Goal: Information Seeking & Learning: Learn about a topic

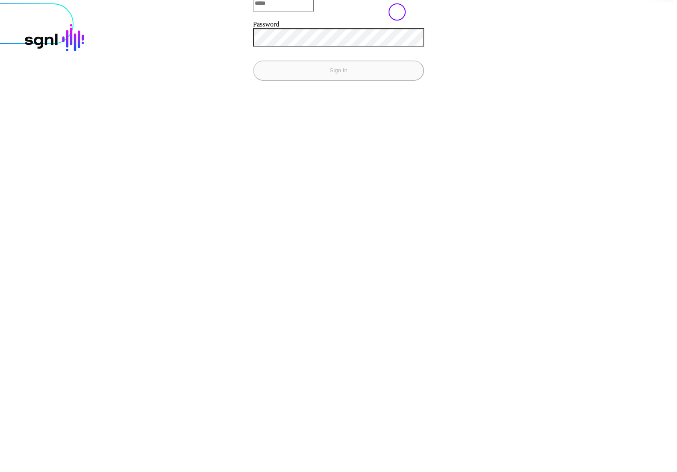
click at [253, 12] on input "Email" at bounding box center [283, 3] width 61 height 17
type input "**********"
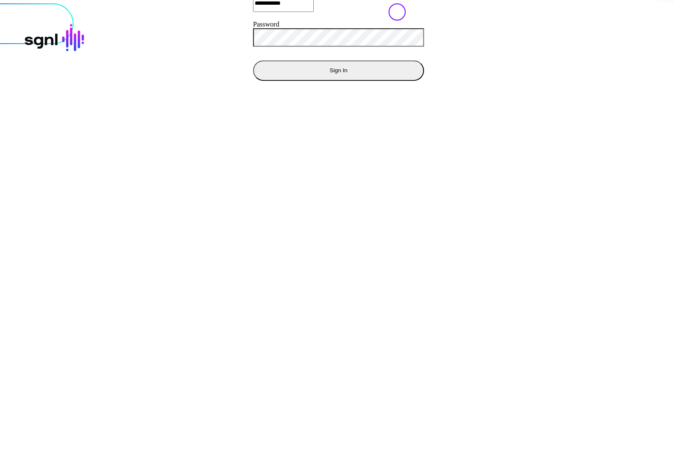
click at [253, 60] on button "Sign In" at bounding box center [338, 70] width 171 height 21
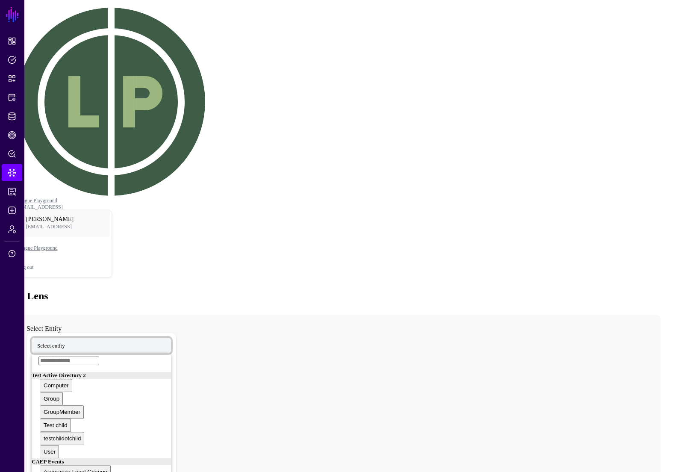
click at [65, 342] on span "Select entity" at bounding box center [51, 345] width 28 height 7
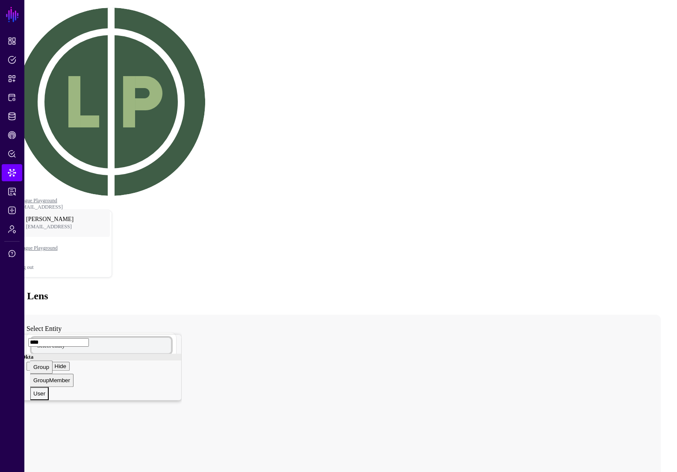
type input "****"
click at [49, 387] on button "User" at bounding box center [39, 393] width 19 height 13
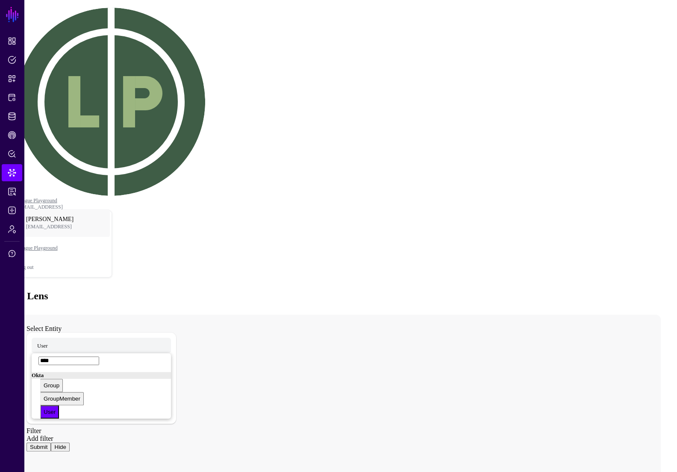
click at [51, 442] on button "Submit" at bounding box center [39, 446] width 24 height 9
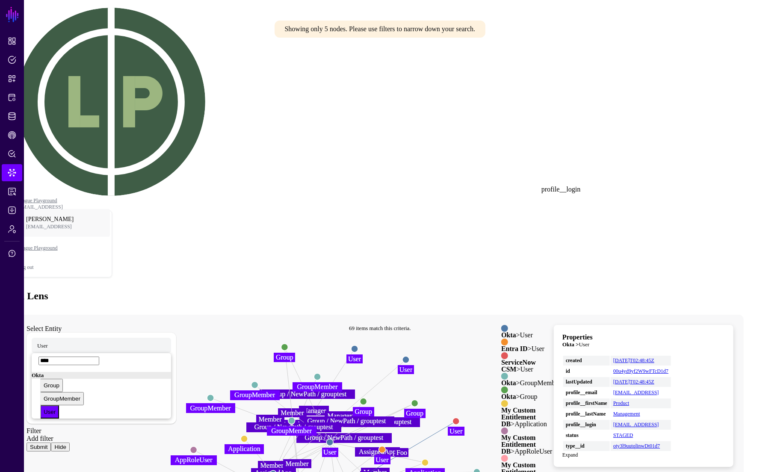
click at [659, 422] on link "product@sgnl.ai" at bounding box center [636, 425] width 46 height 6
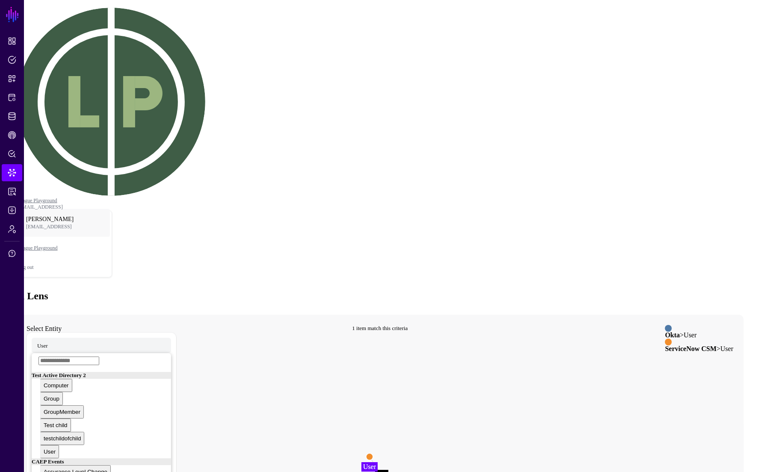
click at [373, 453] on circle at bounding box center [369, 456] width 7 height 7
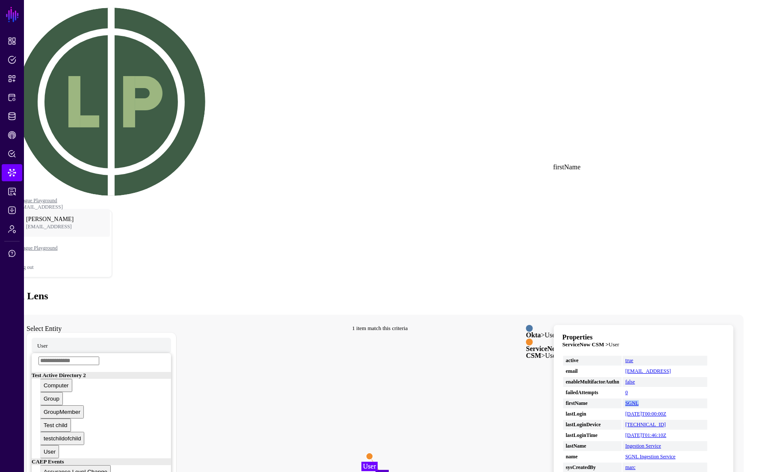
drag, startPoint x: 695, startPoint y: 171, endPoint x: 645, endPoint y: 169, distance: 50.0
click at [645, 398] on tr "firstName SGNL" at bounding box center [635, 403] width 144 height 10
copy tr "SGNL"
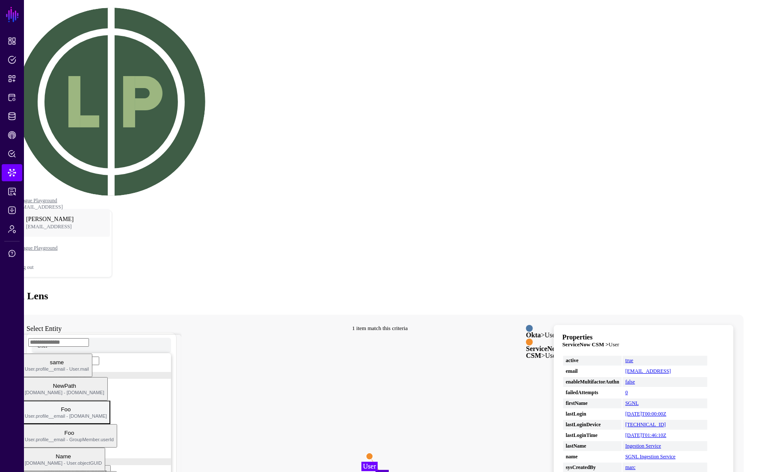
click at [107, 413] on span "User.profile__email - User.email" at bounding box center [66, 415] width 82 height 5
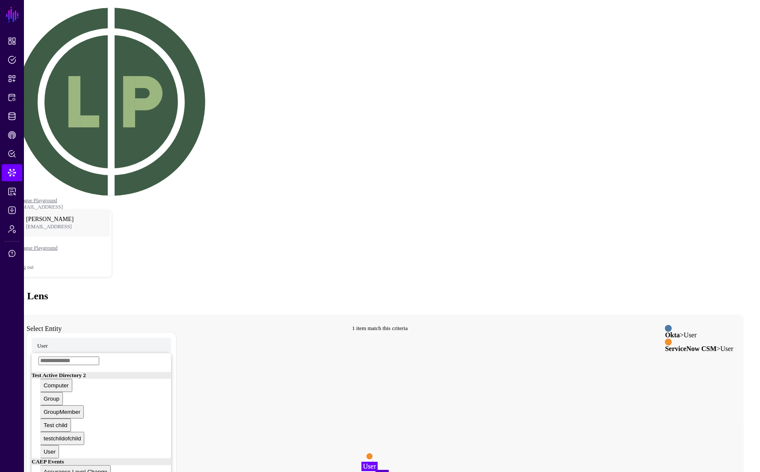
type input "*****"
click at [49, 357] on div "firstName" at bounding box center [37, 360] width 24 height 6
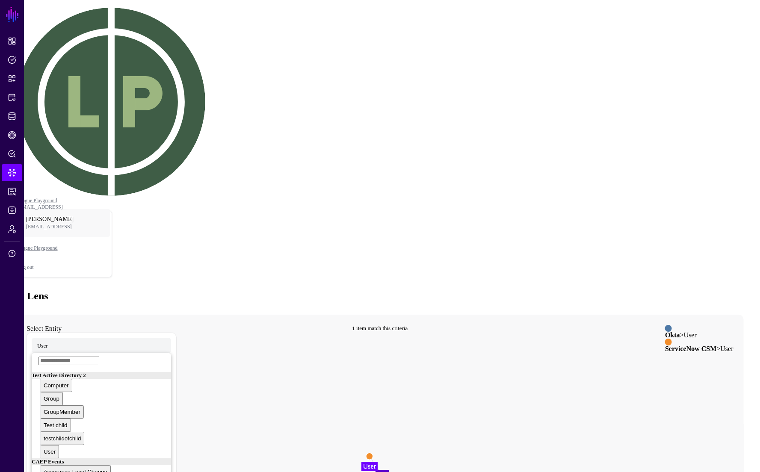
paste input "****"
type input "****"
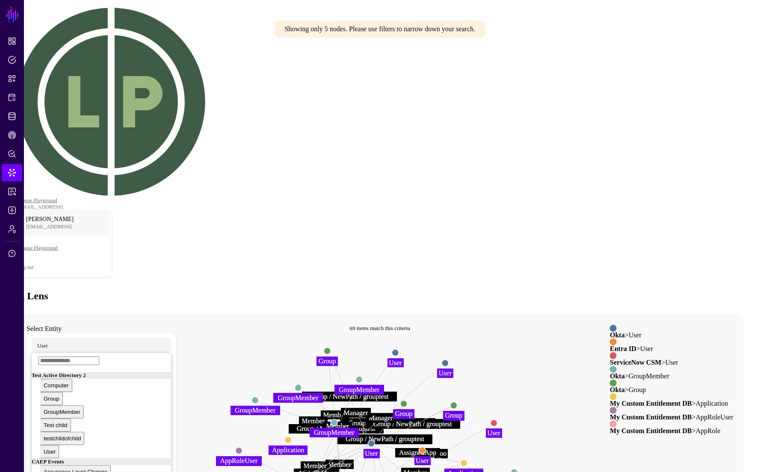
click at [375, 440] on circle at bounding box center [371, 443] width 7 height 7
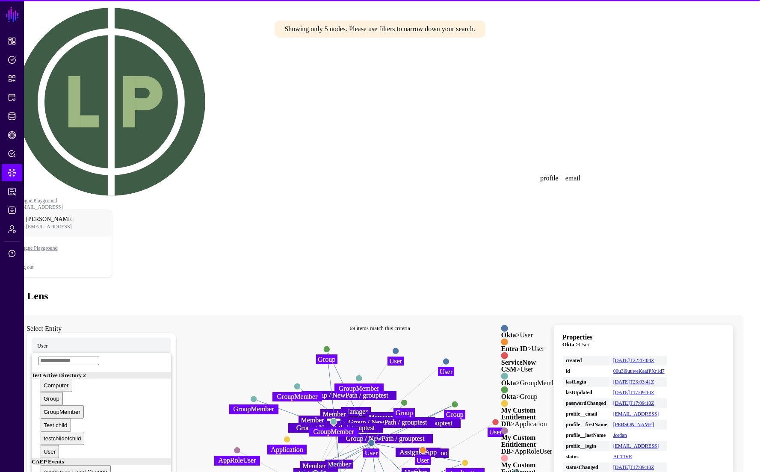
click at [659, 411] on link "[EMAIL_ADDRESS]" at bounding box center [636, 414] width 46 height 6
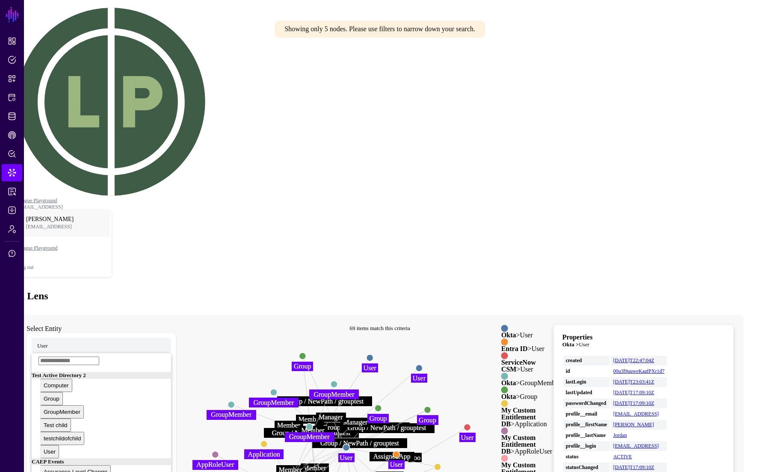
drag, startPoint x: 584, startPoint y: 389, endPoint x: 558, endPoint y: 393, distance: 25.5
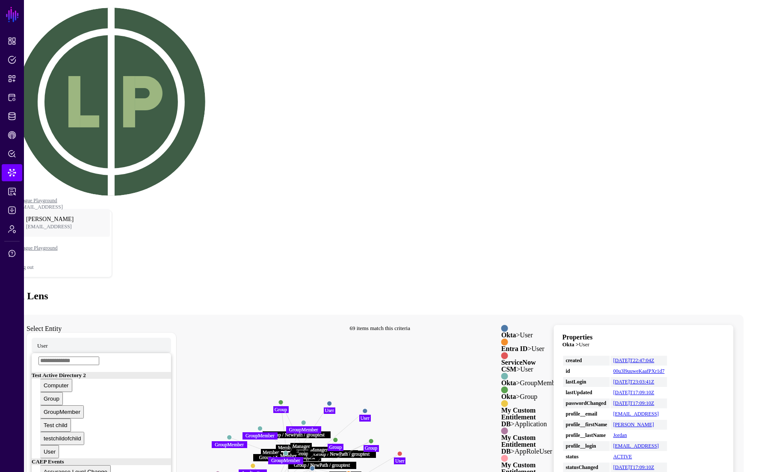
drag, startPoint x: 509, startPoint y: 307, endPoint x: 469, endPoint y: 331, distance: 47.4
click at [659, 411] on link "[EMAIL_ADDRESS]" at bounding box center [636, 414] width 46 height 6
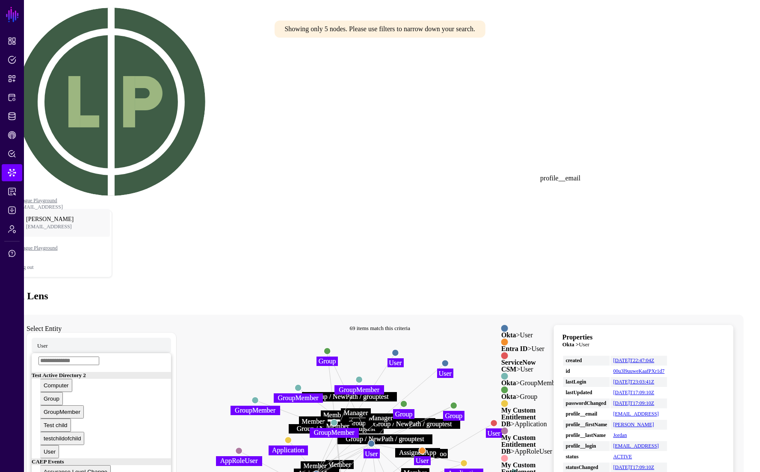
click at [659, 411] on link "[EMAIL_ADDRESS]" at bounding box center [636, 414] width 46 height 6
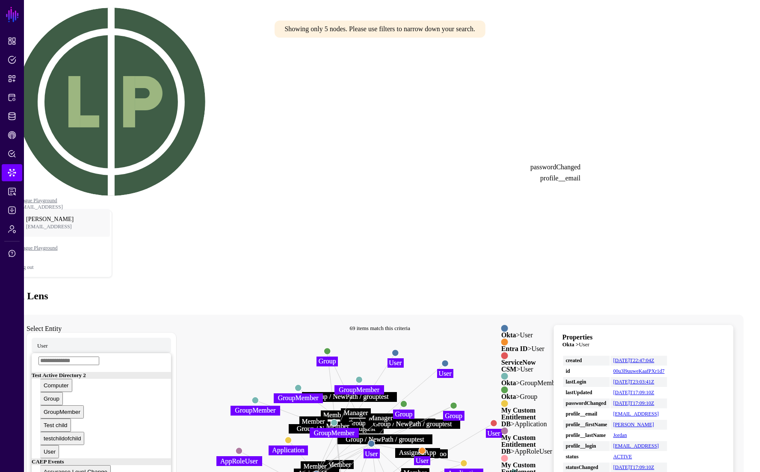
click at [659, 411] on link "[EMAIL_ADDRESS]" at bounding box center [636, 414] width 46 height 6
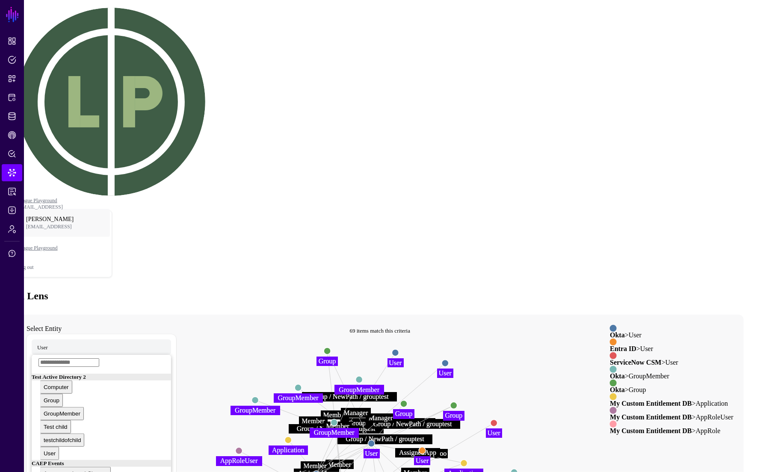
click at [375, 440] on circle at bounding box center [371, 443] width 7 height 7
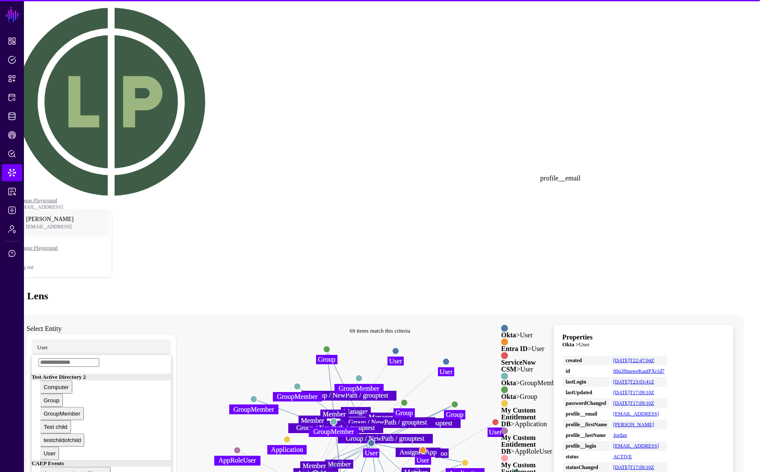
click at [659, 411] on link "[EMAIL_ADDRESS]" at bounding box center [636, 414] width 46 height 6
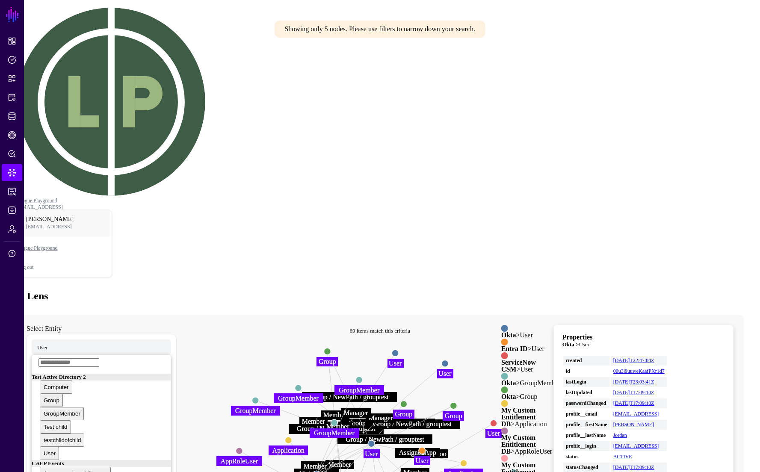
click at [659, 411] on link "[EMAIL_ADDRESS]" at bounding box center [636, 414] width 46 height 6
